Goal: Task Accomplishment & Management: Use online tool/utility

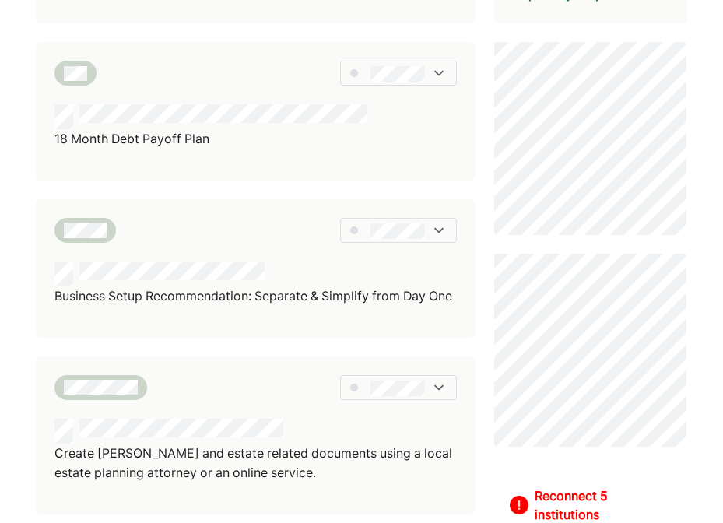
scroll to position [594, 0]
click at [478, 192] on div "Keeping your information up to date ensures your advisor can deliver the best s…" at bounding box center [361, 338] width 650 height 1829
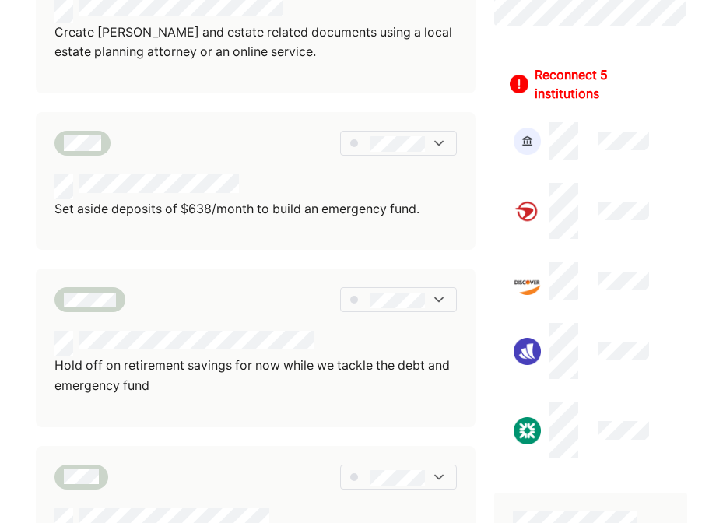
scroll to position [1025, 0]
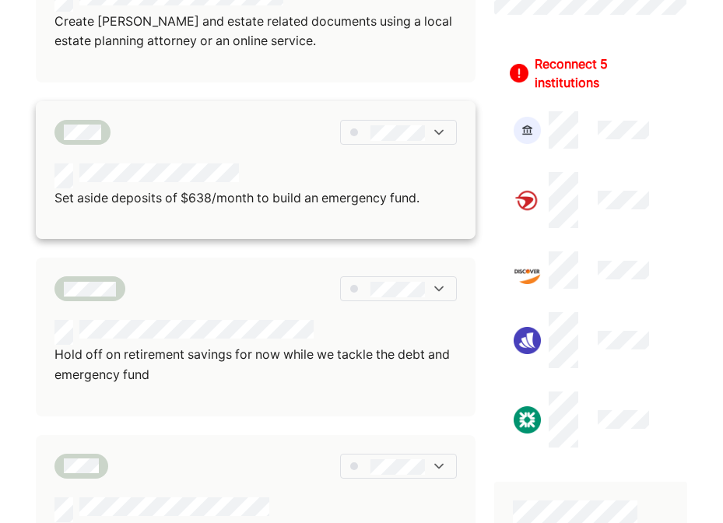
click at [439, 140] on img at bounding box center [439, 132] width 16 height 16
click at [335, 118] on div "Set aside deposits of $638/month to build an emergency fund." at bounding box center [256, 170] width 440 height 138
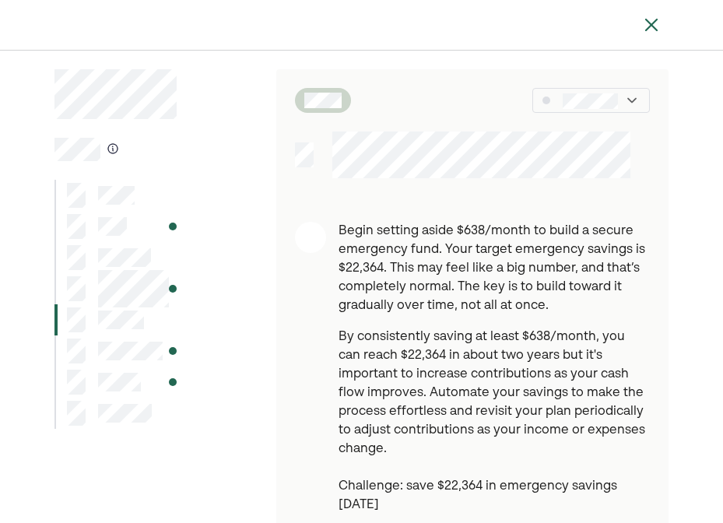
click at [287, 148] on div at bounding box center [472, 154] width 392 height 47
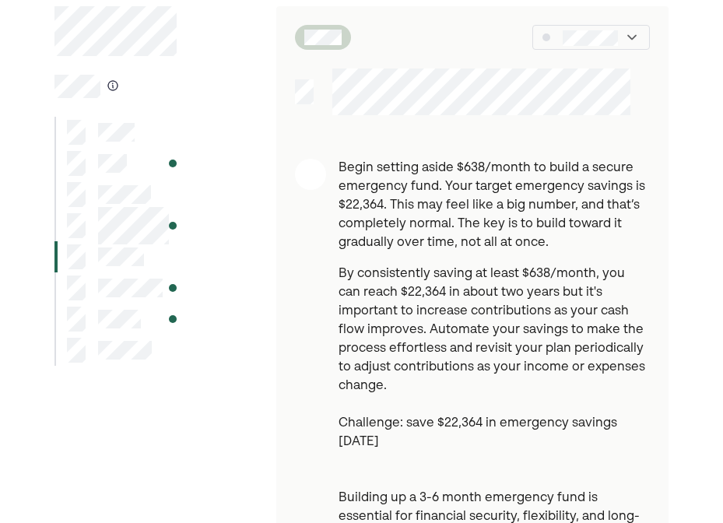
scroll to position [65, 0]
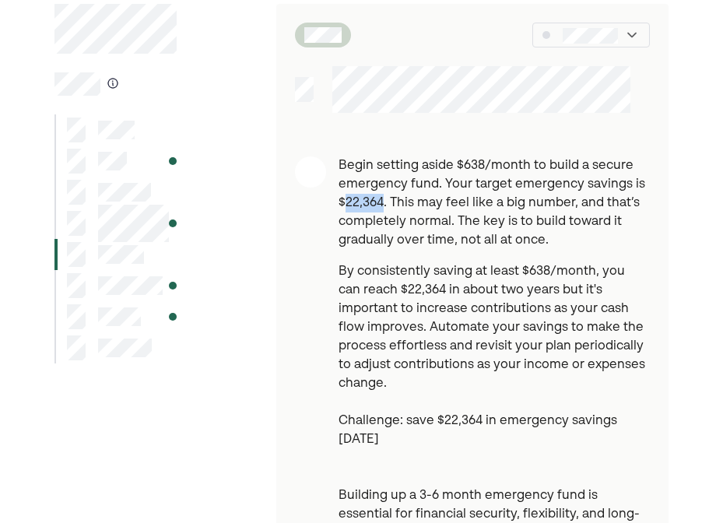
drag, startPoint x: 343, startPoint y: 202, endPoint x: 383, endPoint y: 203, distance: 39.7
click at [383, 203] on p "Begin setting aside $638/month to build a secure emergency fund. Your target em…" at bounding box center [493, 202] width 311 height 93
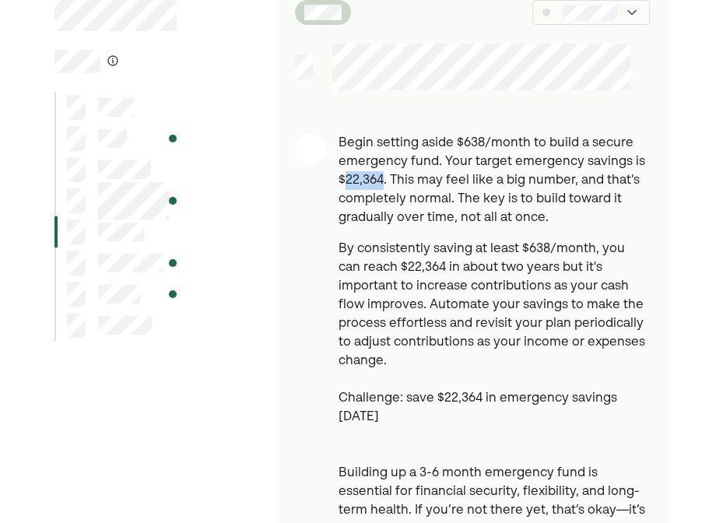
scroll to position [0, 0]
